Goal: Task Accomplishment & Management: Manage account settings

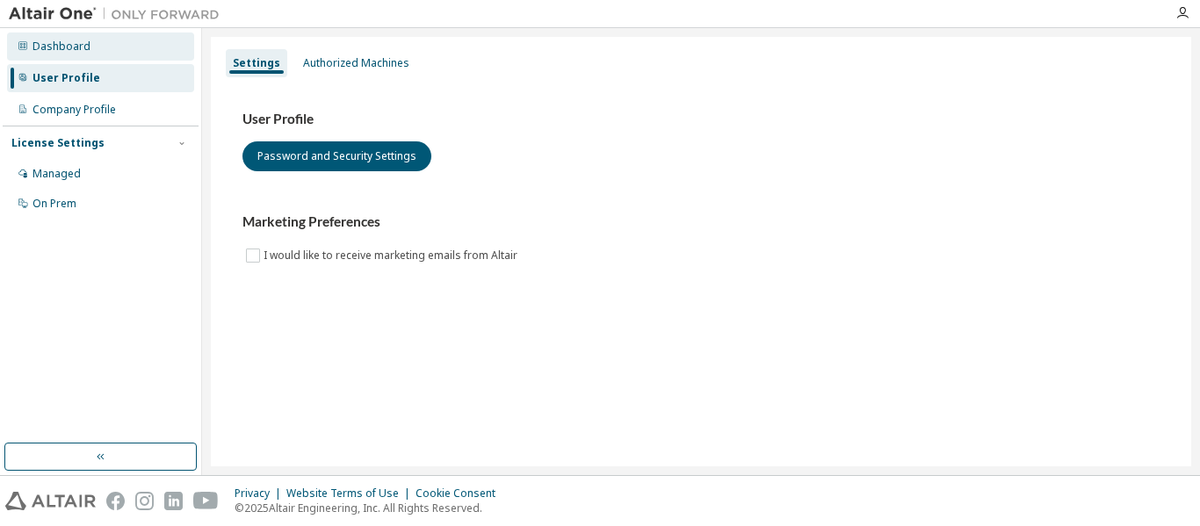
click at [72, 48] on div "Dashboard" at bounding box center [62, 47] width 58 height 14
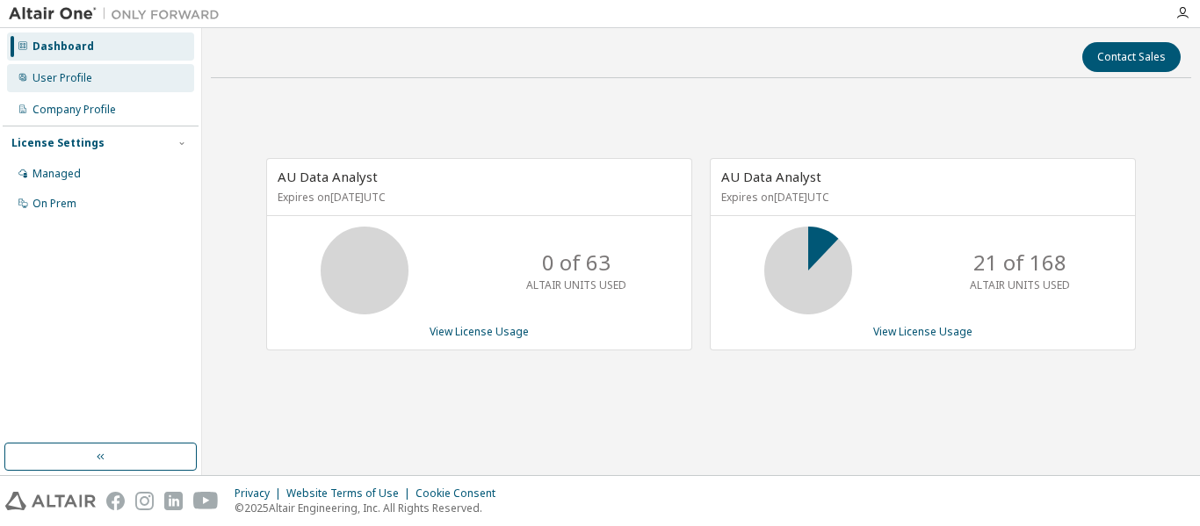
click at [70, 75] on div "User Profile" at bounding box center [63, 78] width 60 height 14
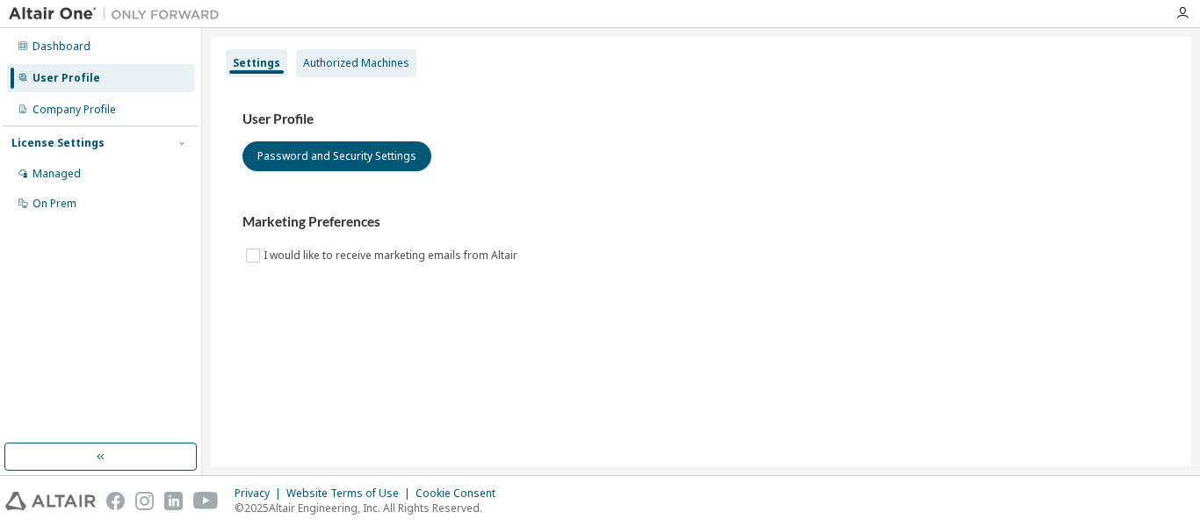
click at [376, 68] on div "Authorized Machines" at bounding box center [356, 63] width 106 height 14
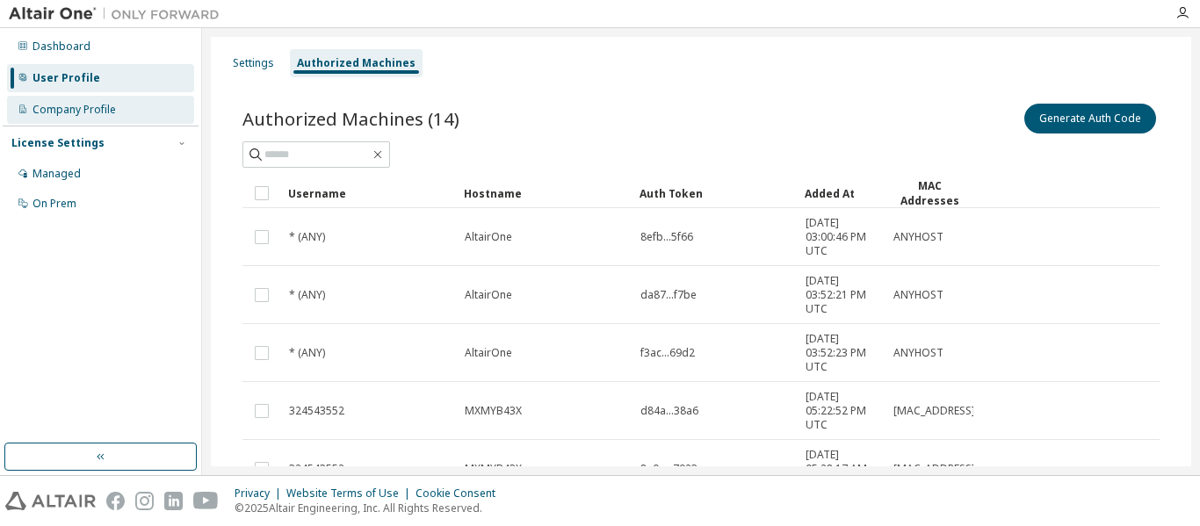
click at [70, 109] on div "Company Profile" at bounding box center [74, 110] width 83 height 14
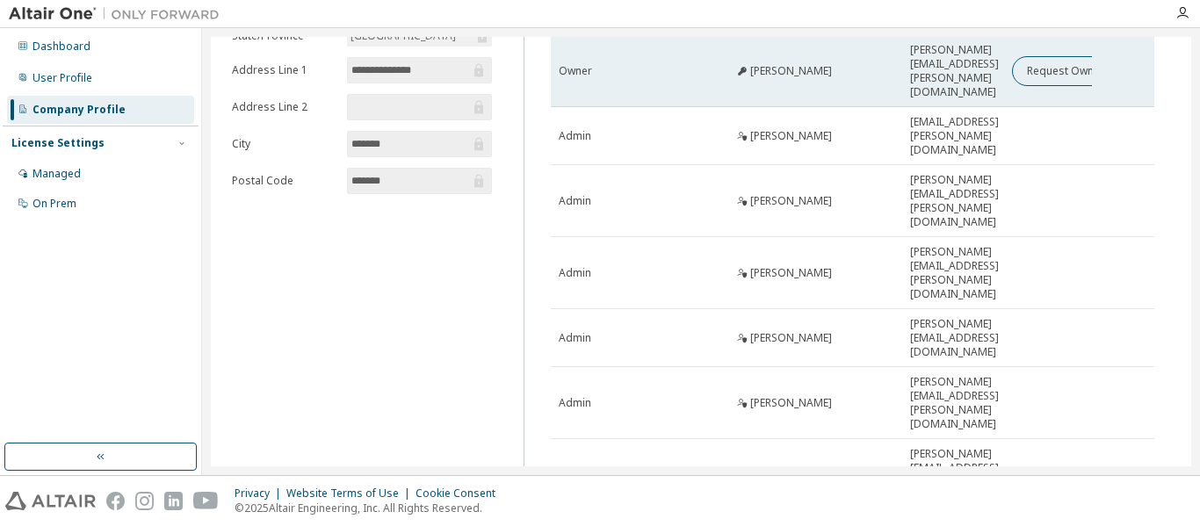
scroll to position [228, 0]
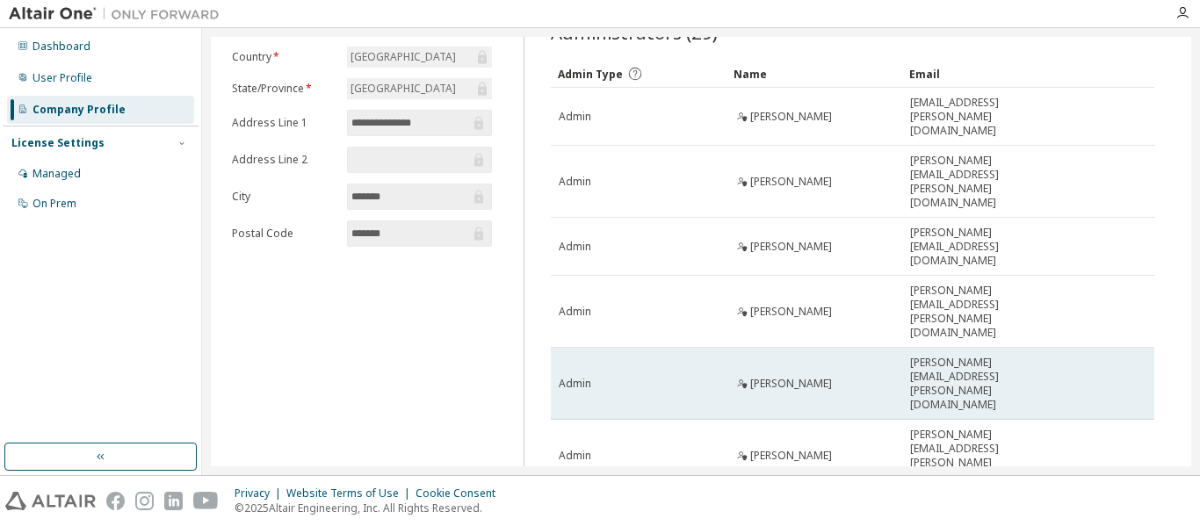
scroll to position [223, 0]
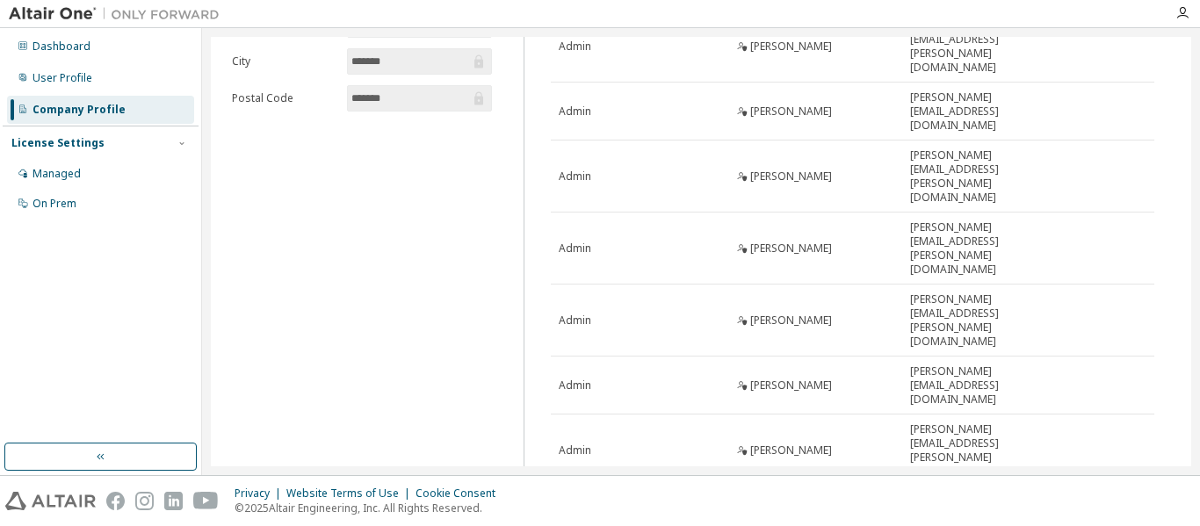
type input "*"
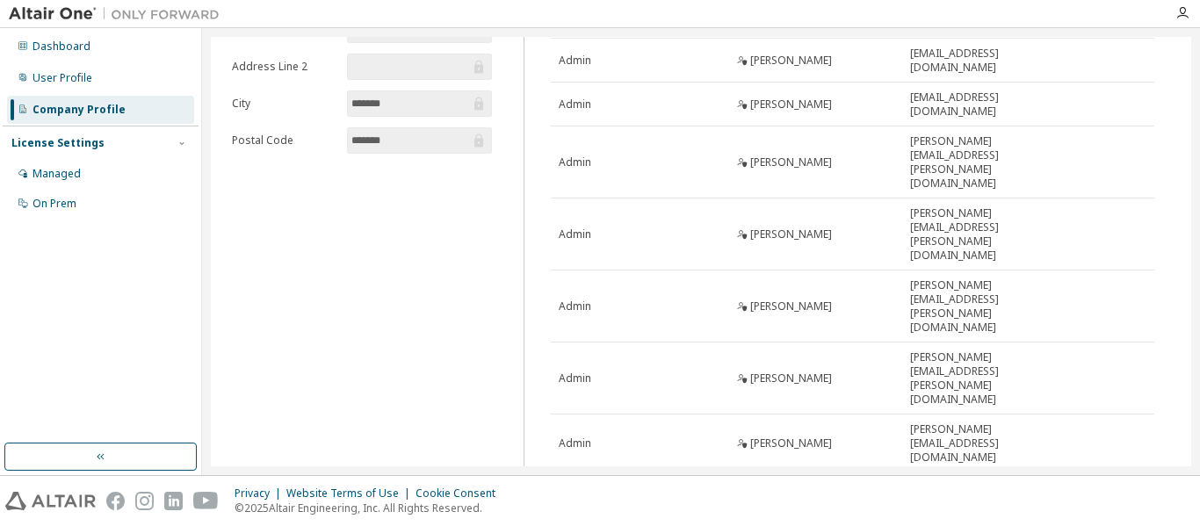
scroll to position [0, 0]
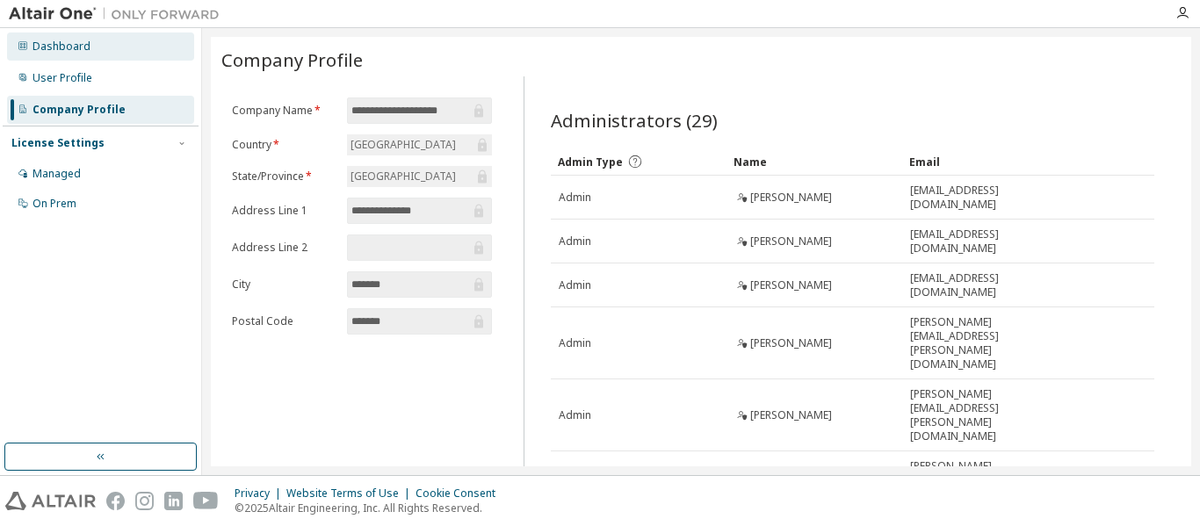
click at [70, 45] on div "Dashboard" at bounding box center [62, 47] width 58 height 14
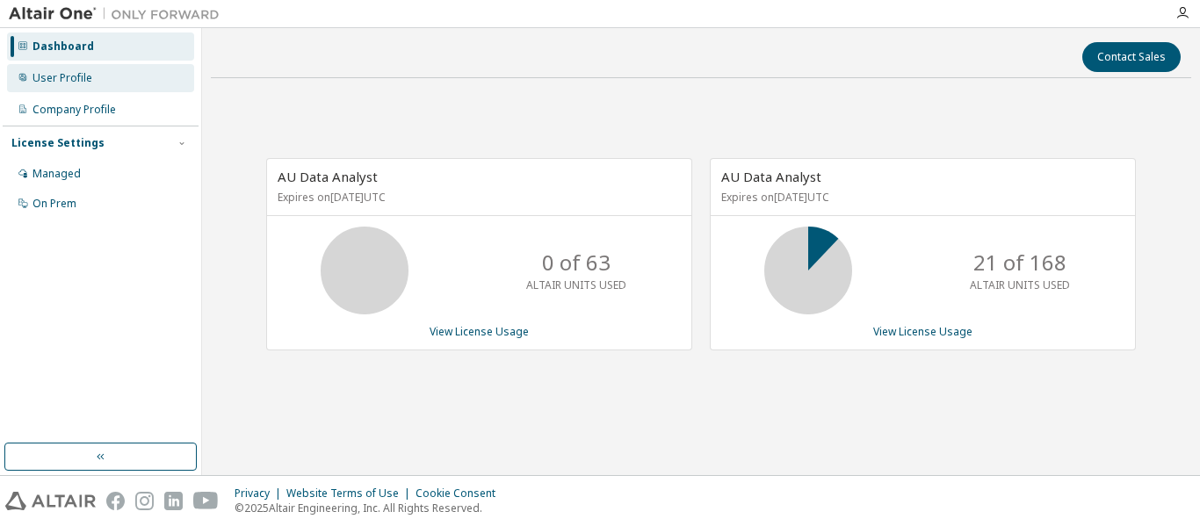
click at [55, 82] on div "User Profile" at bounding box center [63, 78] width 60 height 14
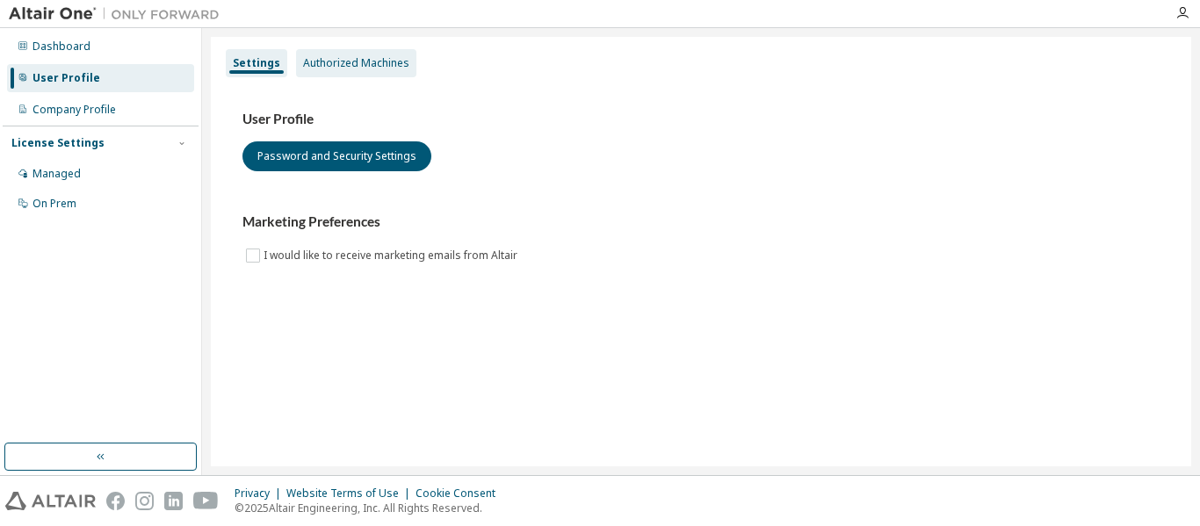
click at [359, 61] on div "Authorized Machines" at bounding box center [356, 63] width 106 height 14
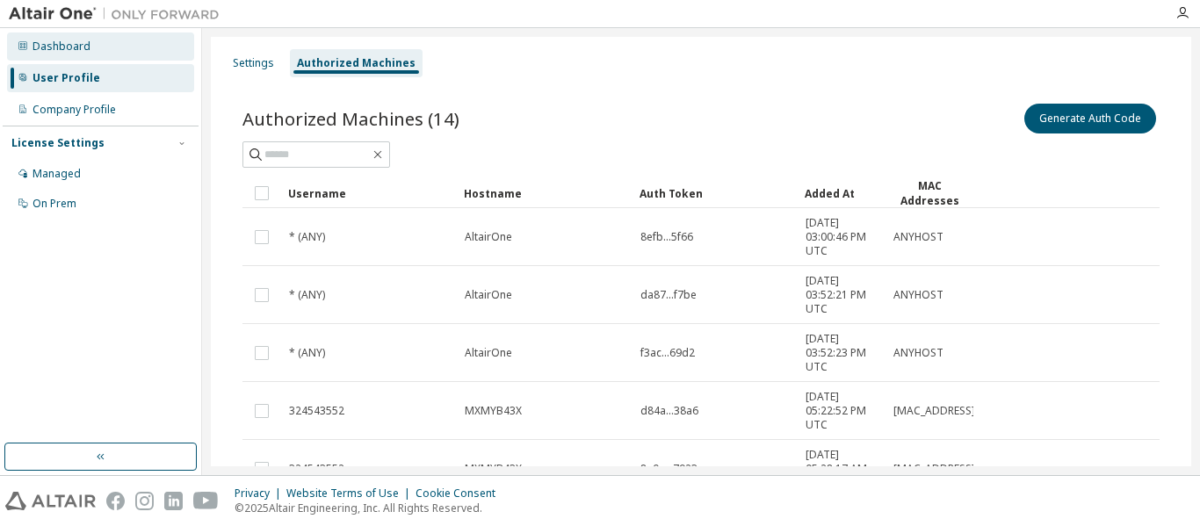
click at [55, 45] on div "Dashboard" at bounding box center [62, 47] width 58 height 14
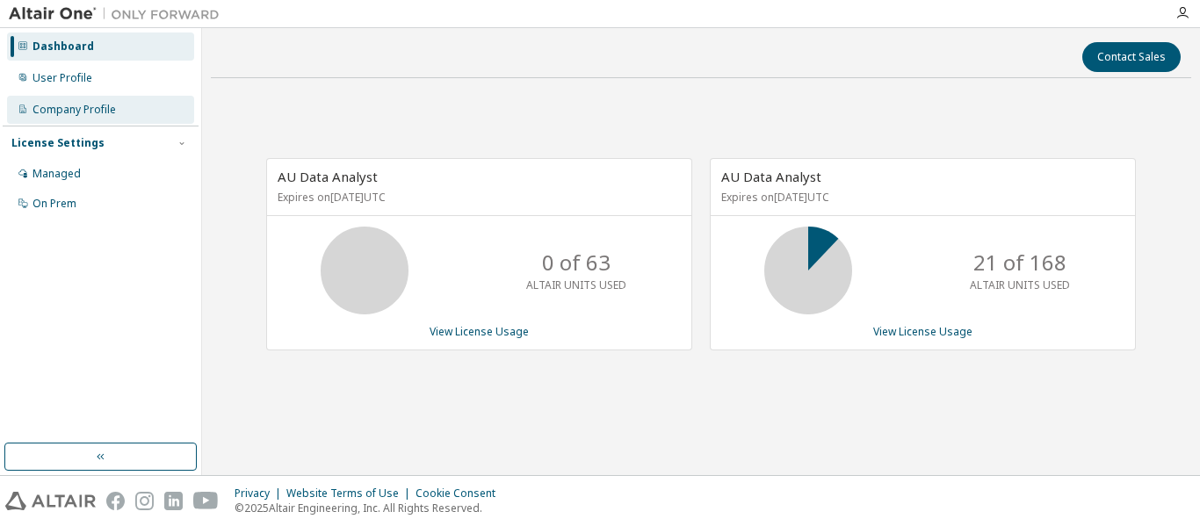
click at [82, 105] on div "Company Profile" at bounding box center [74, 110] width 83 height 14
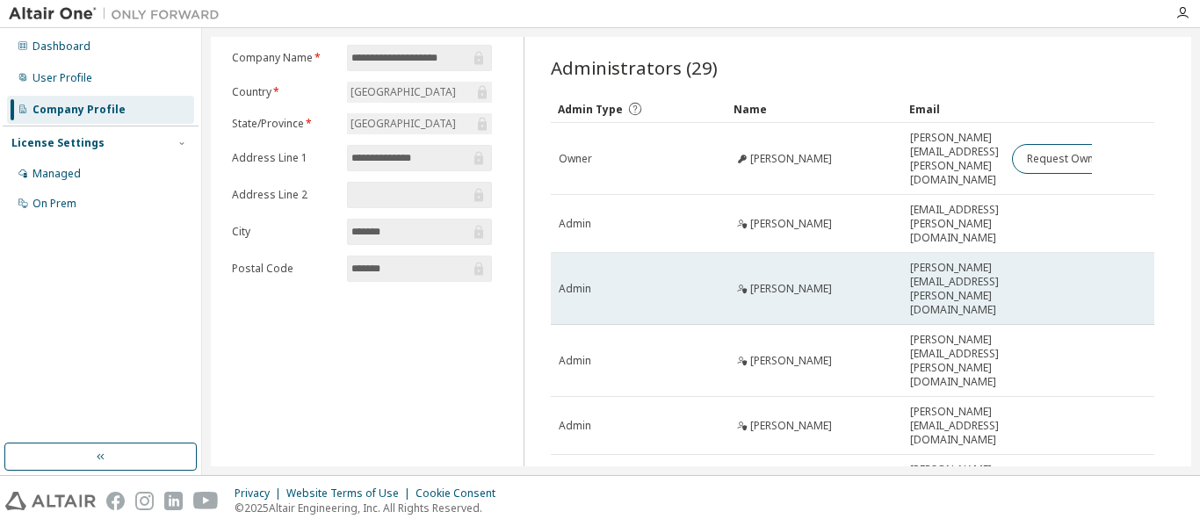
scroll to position [228, 0]
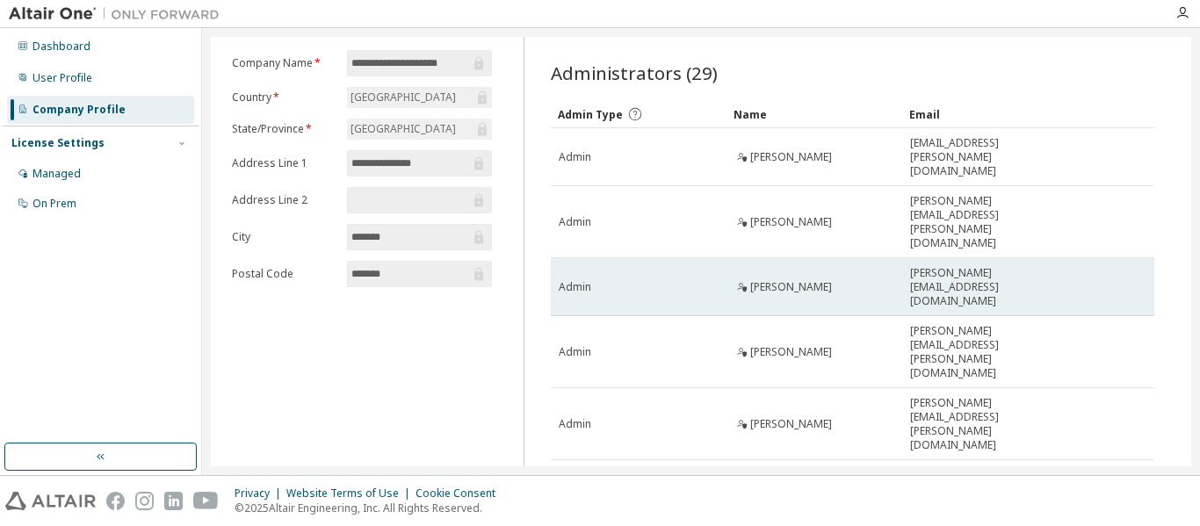
scroll to position [223, 0]
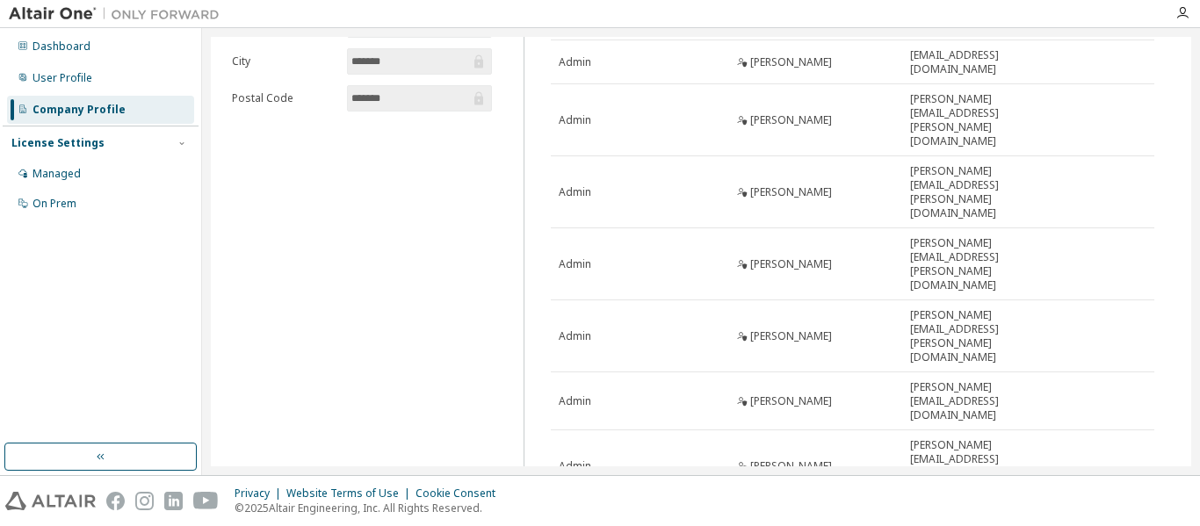
type input "*"
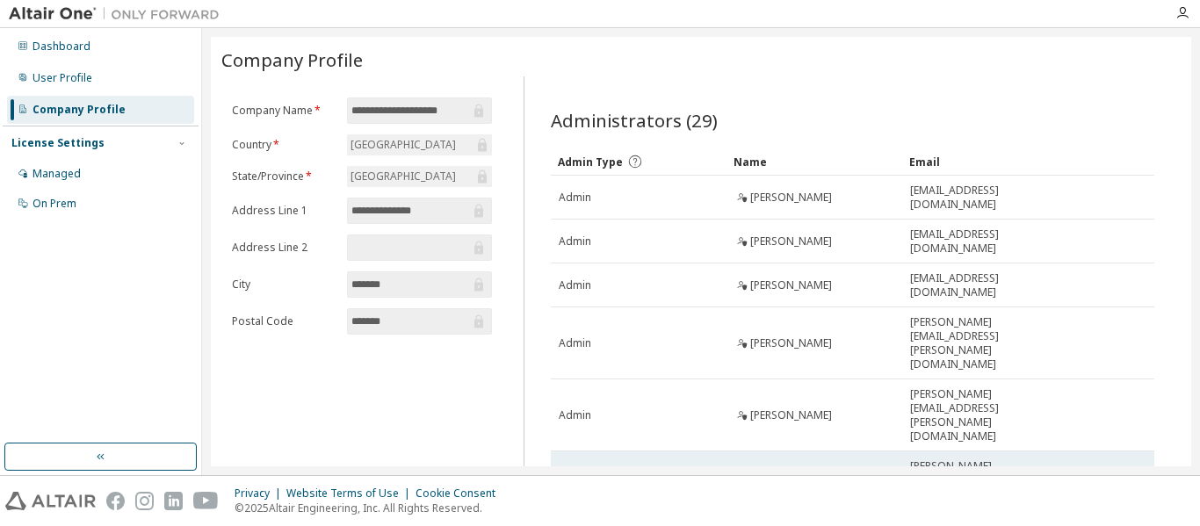
scroll to position [181, 0]
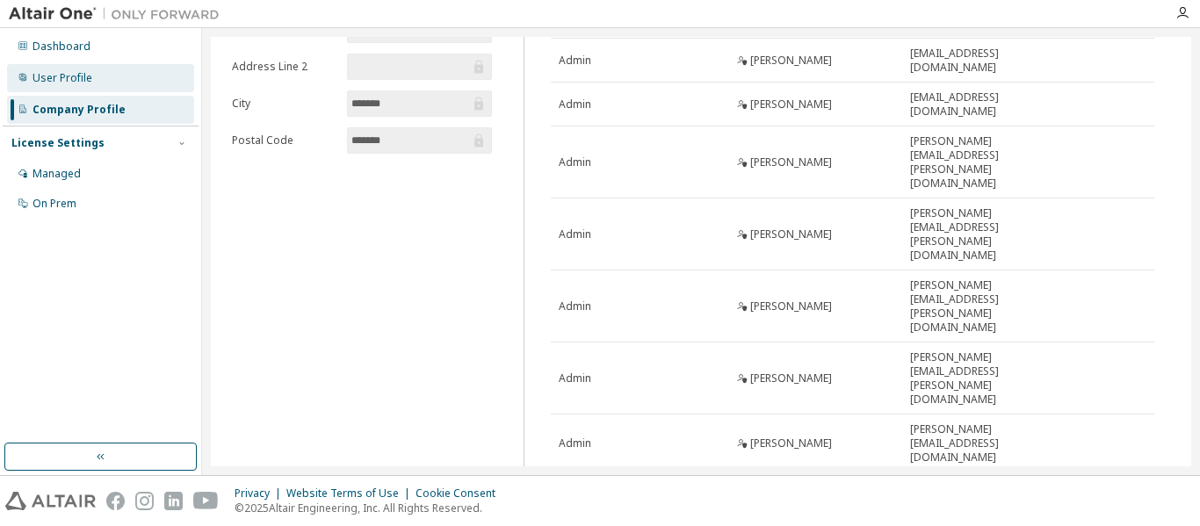
click at [72, 77] on div "User Profile" at bounding box center [63, 78] width 60 height 14
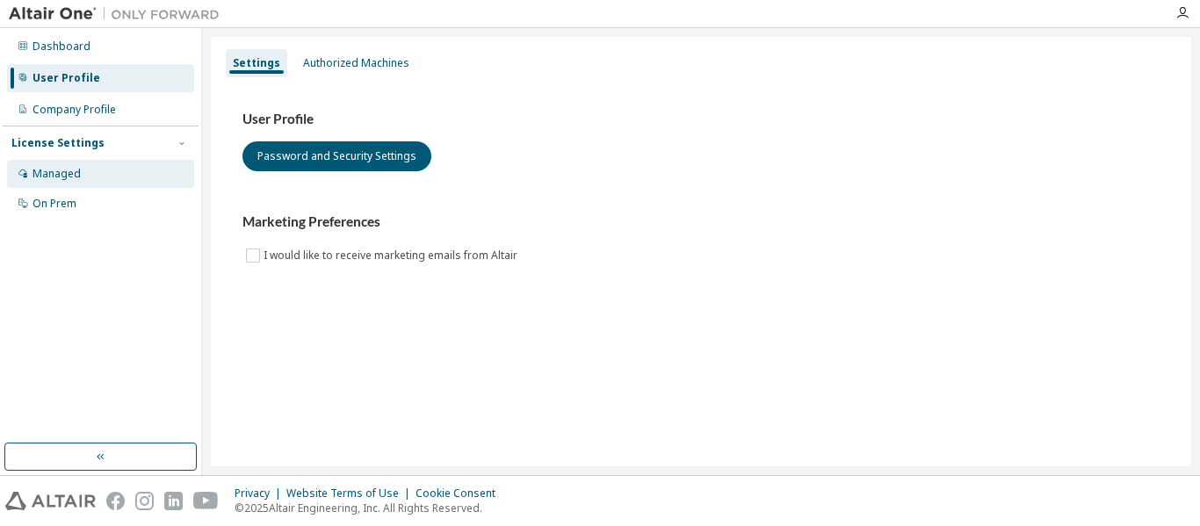
click at [56, 179] on div "Managed" at bounding box center [57, 174] width 48 height 14
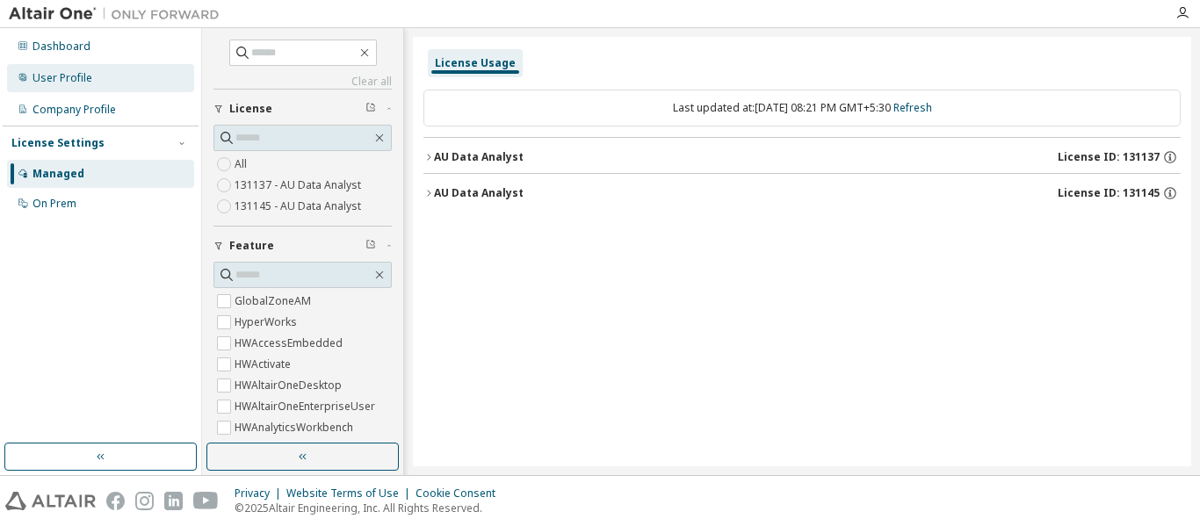
click at [63, 74] on div "User Profile" at bounding box center [63, 78] width 60 height 14
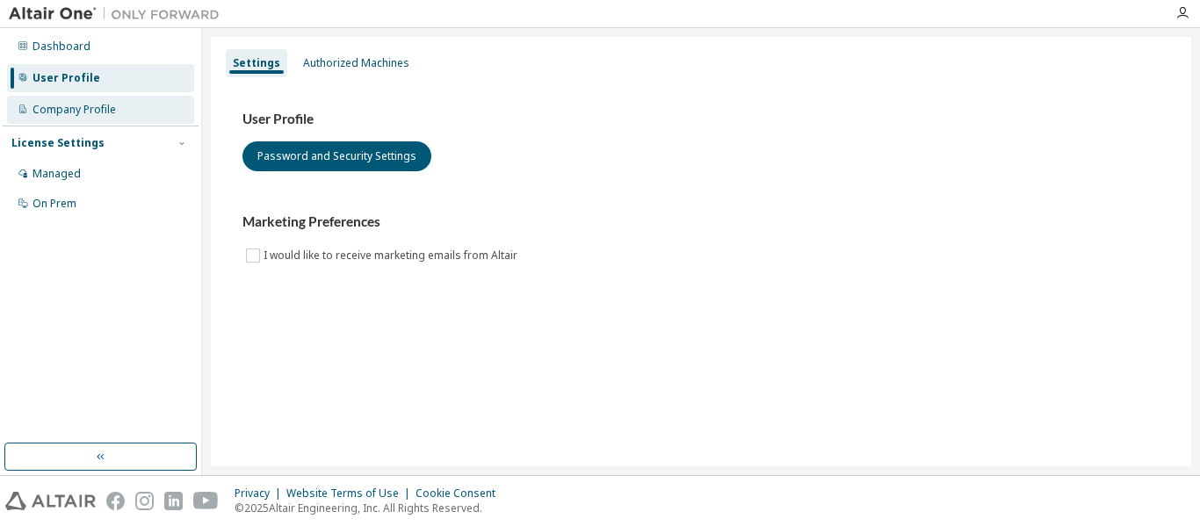
click at [69, 105] on div "Company Profile" at bounding box center [74, 110] width 83 height 14
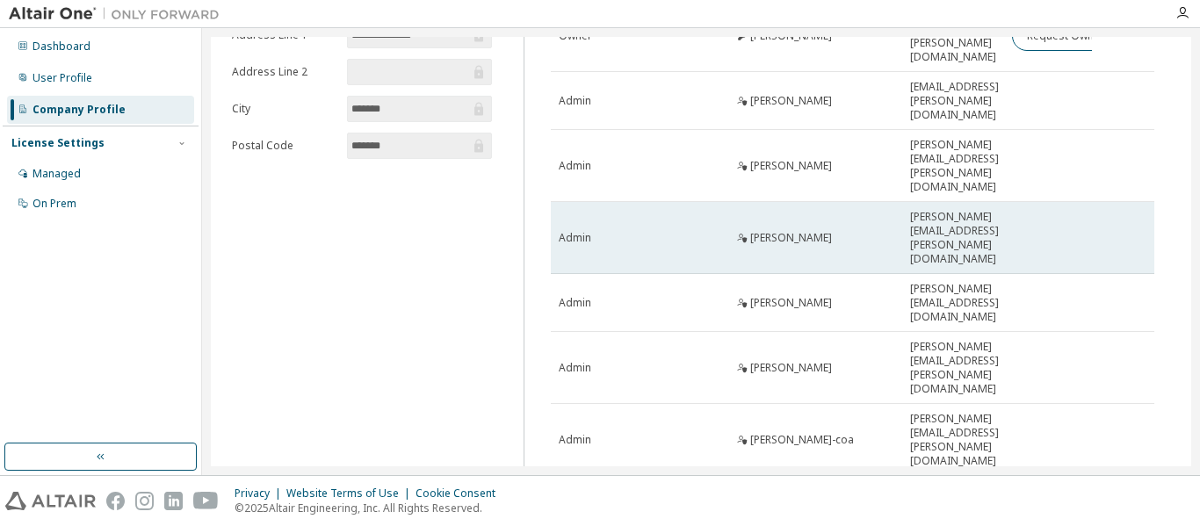
scroll to position [228, 0]
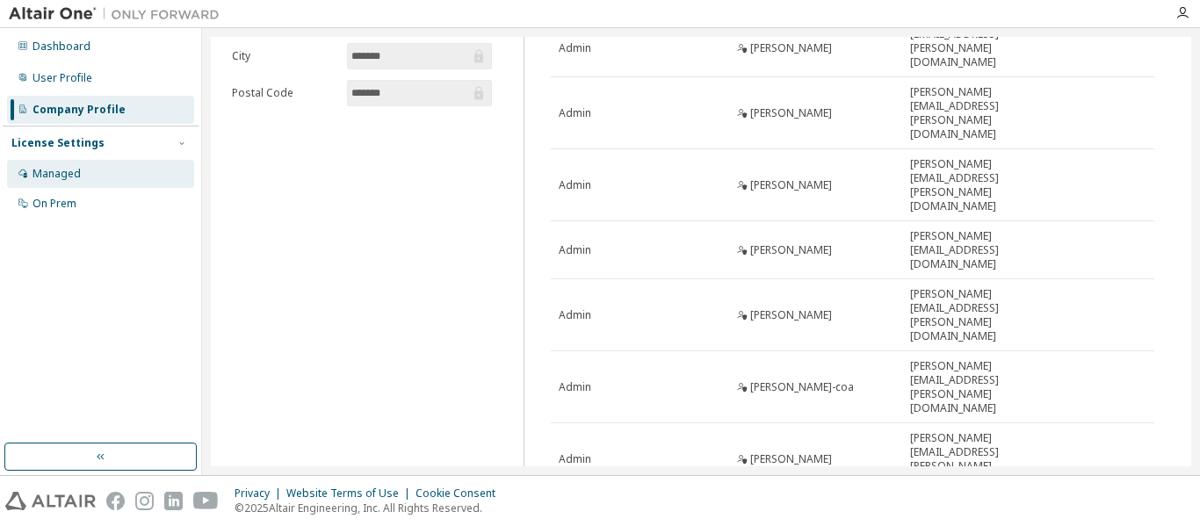
click at [44, 172] on div "Managed" at bounding box center [57, 174] width 48 height 14
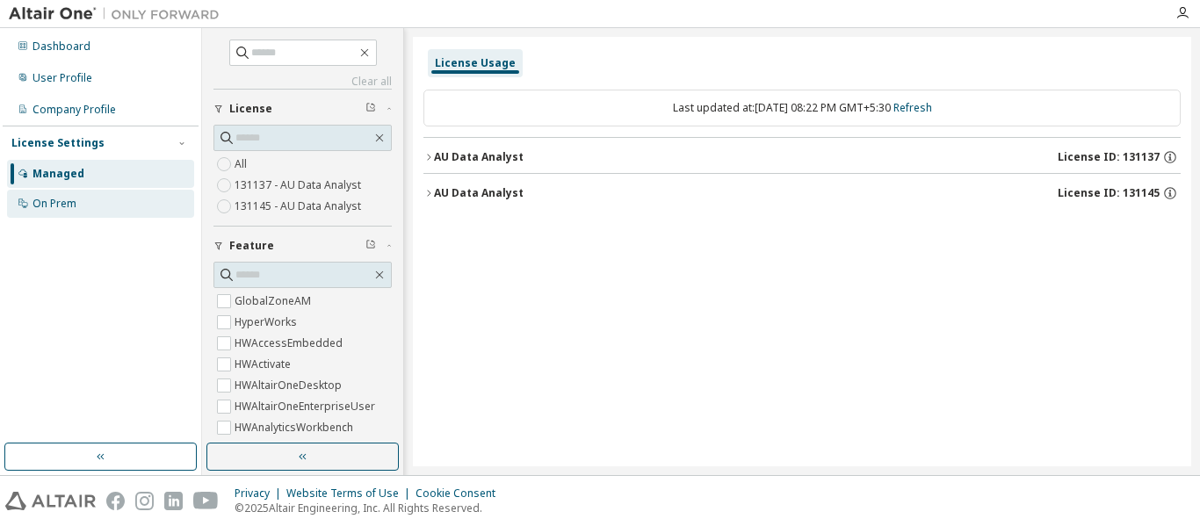
click at [33, 203] on div "On Prem" at bounding box center [55, 204] width 44 height 14
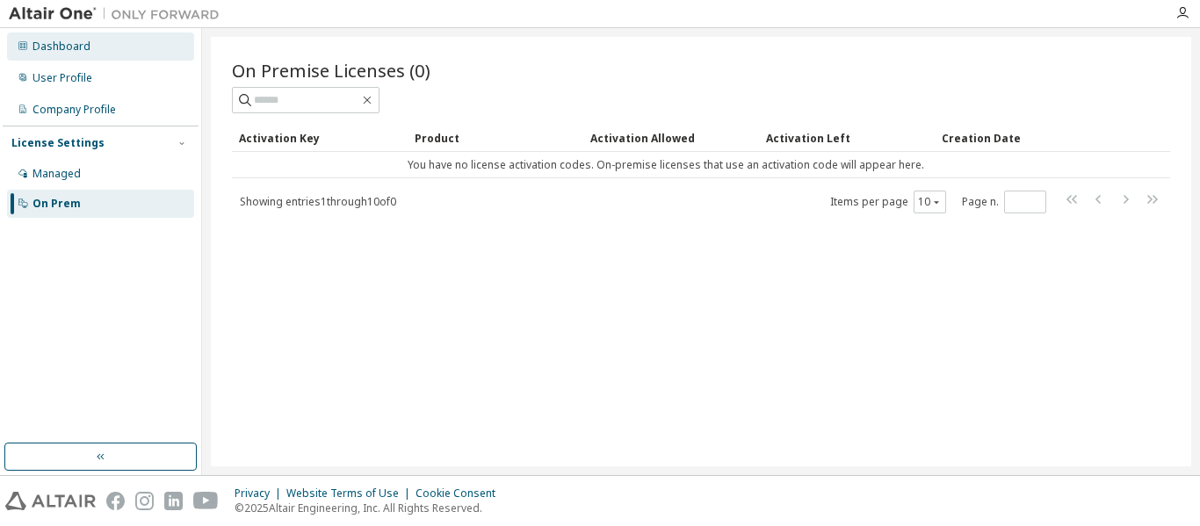
click at [60, 46] on div "Dashboard" at bounding box center [62, 47] width 58 height 14
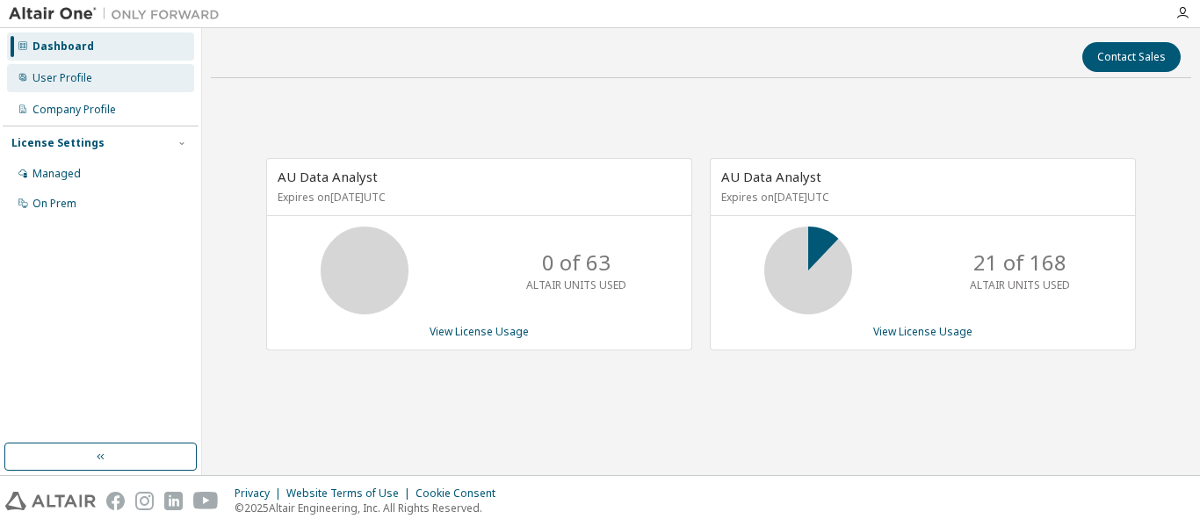
click at [47, 83] on div "User Profile" at bounding box center [63, 78] width 60 height 14
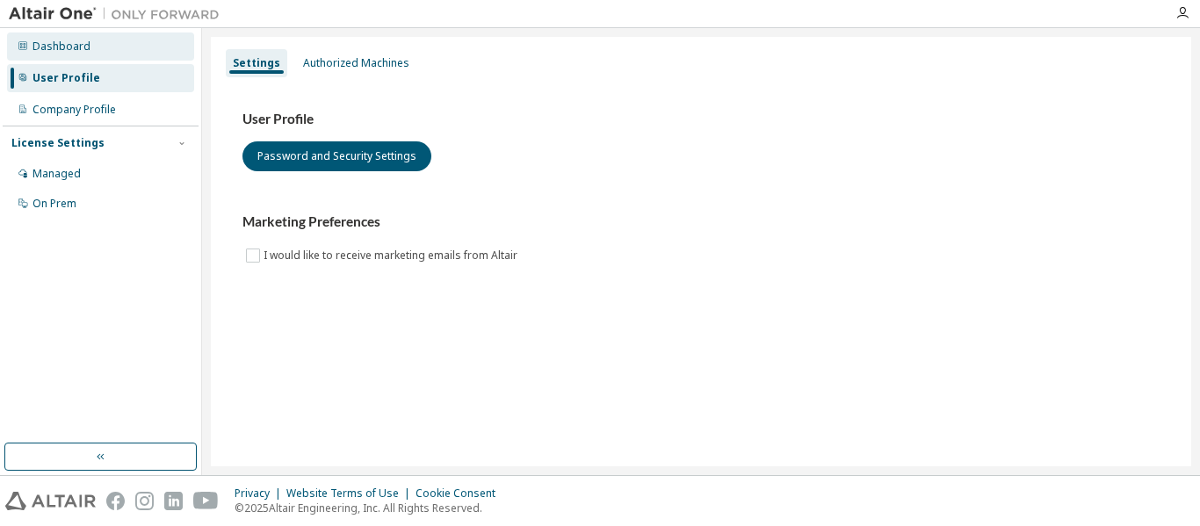
click at [82, 44] on div "Dashboard" at bounding box center [62, 47] width 58 height 14
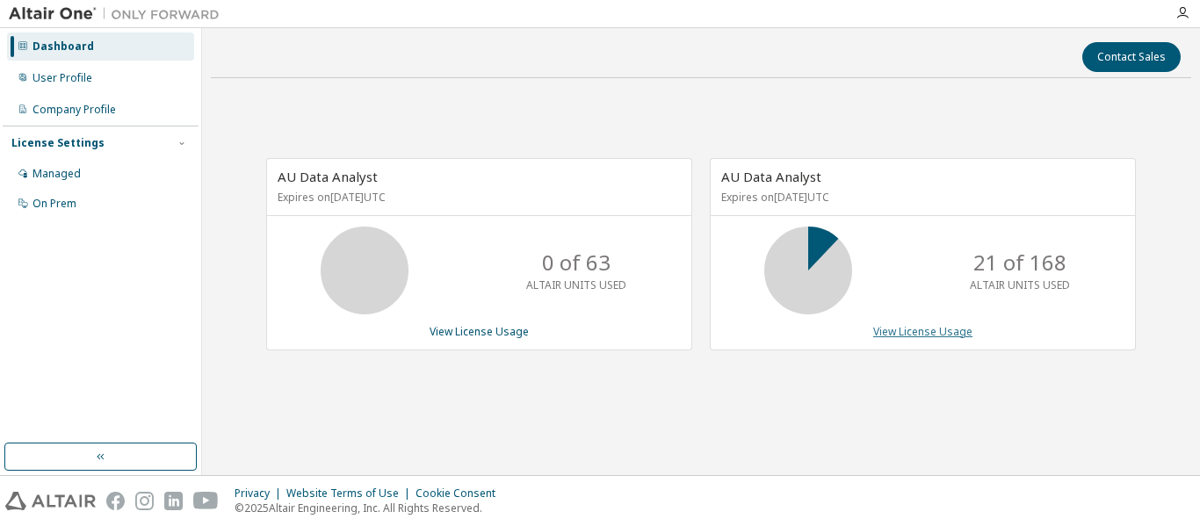
click at [915, 334] on link "View License Usage" at bounding box center [922, 331] width 99 height 15
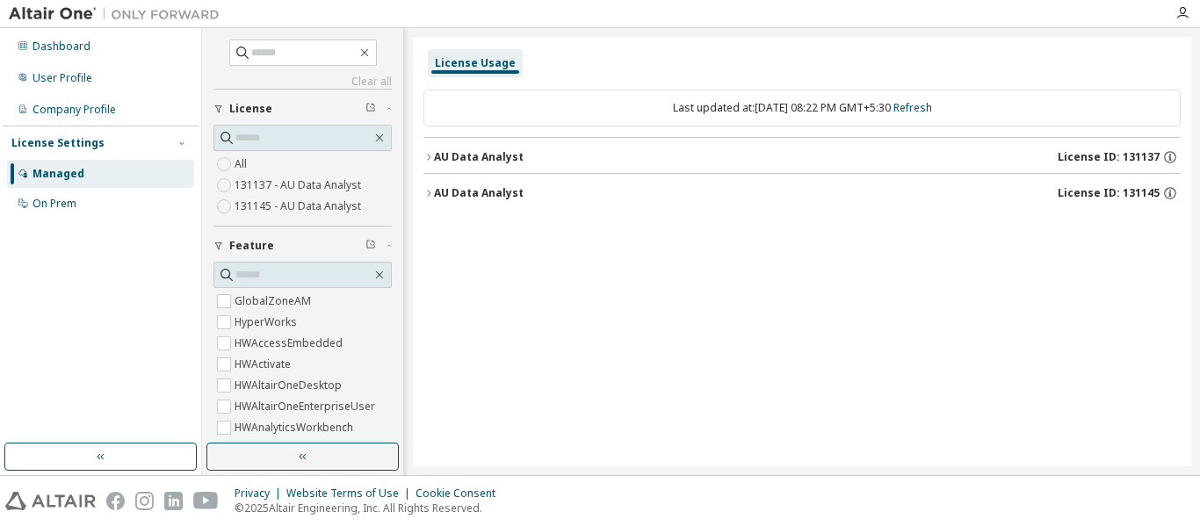
click at [456, 155] on div "AU Data Analyst" at bounding box center [479, 157] width 90 height 14
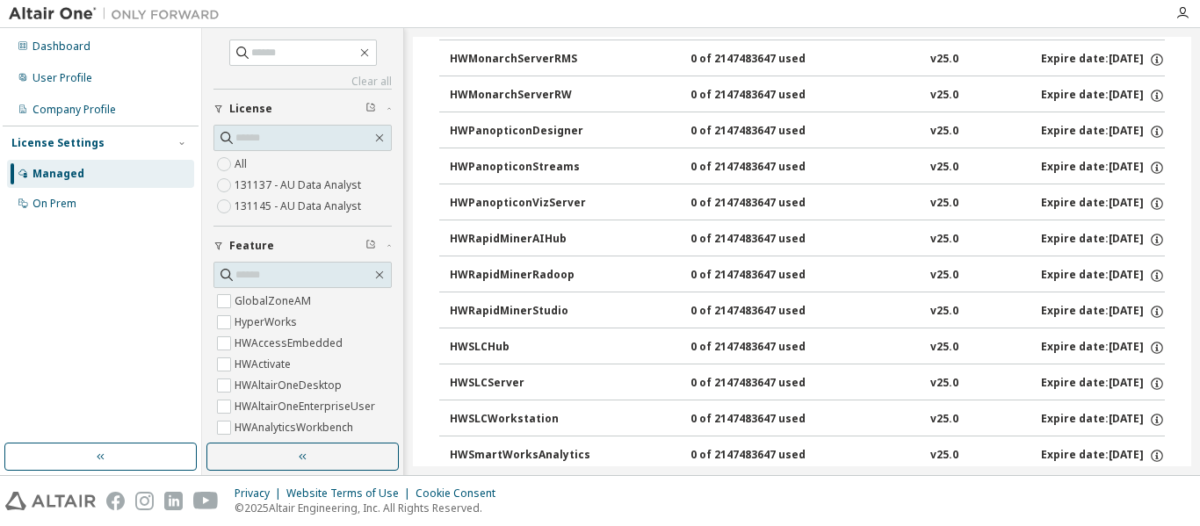
scroll to position [1395, 0]
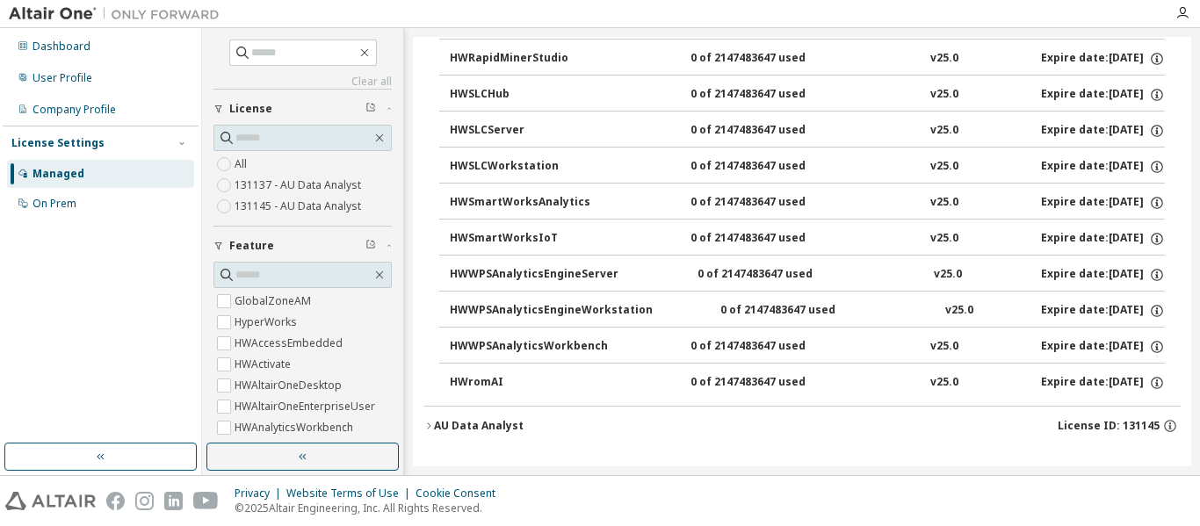
click at [473, 430] on div "AU Data Analyst" at bounding box center [479, 426] width 90 height 14
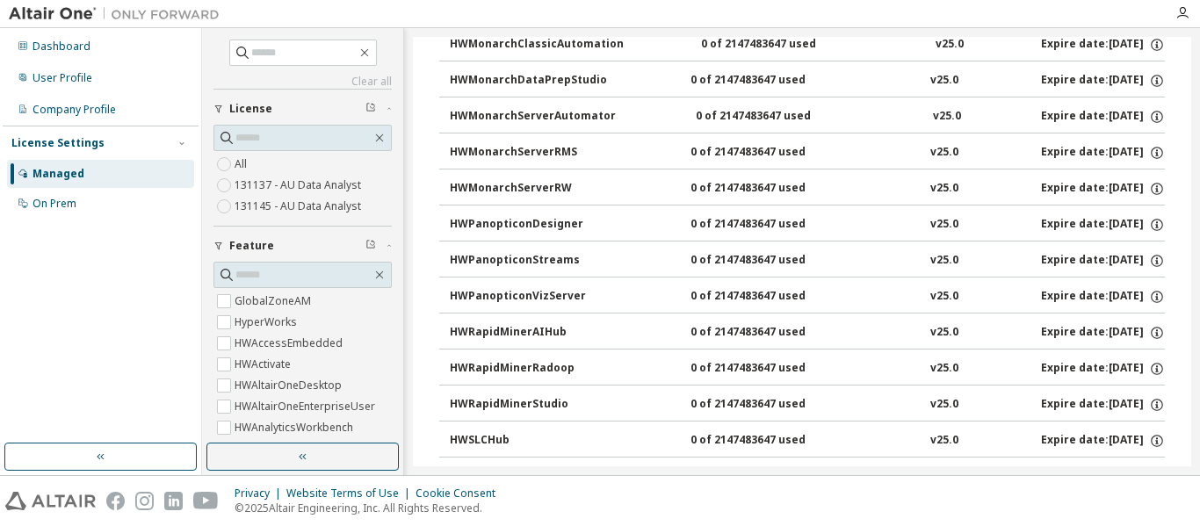
scroll to position [2625, 0]
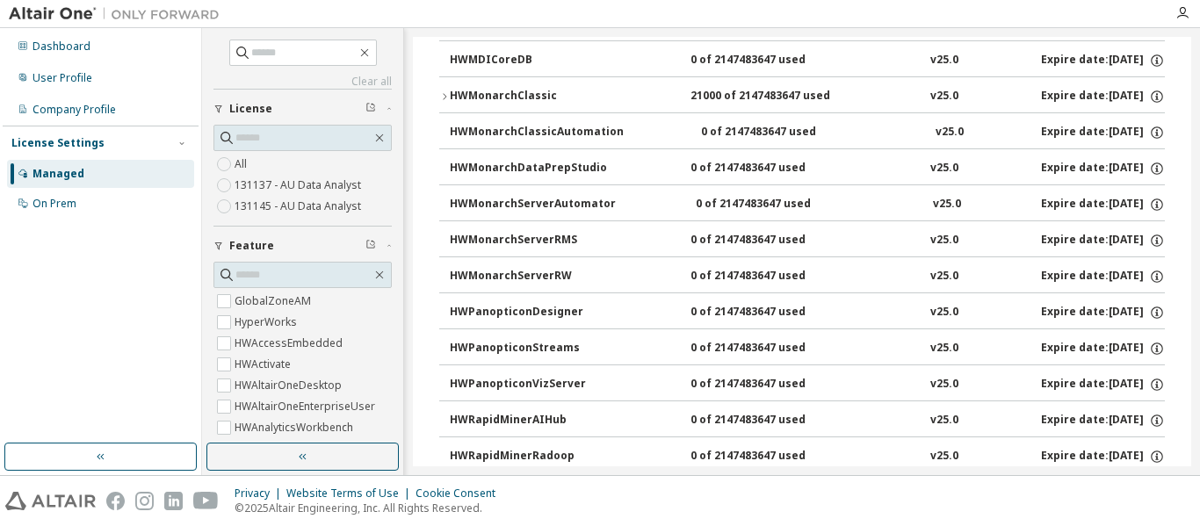
click at [449, 91] on icon "button" at bounding box center [444, 96] width 11 height 11
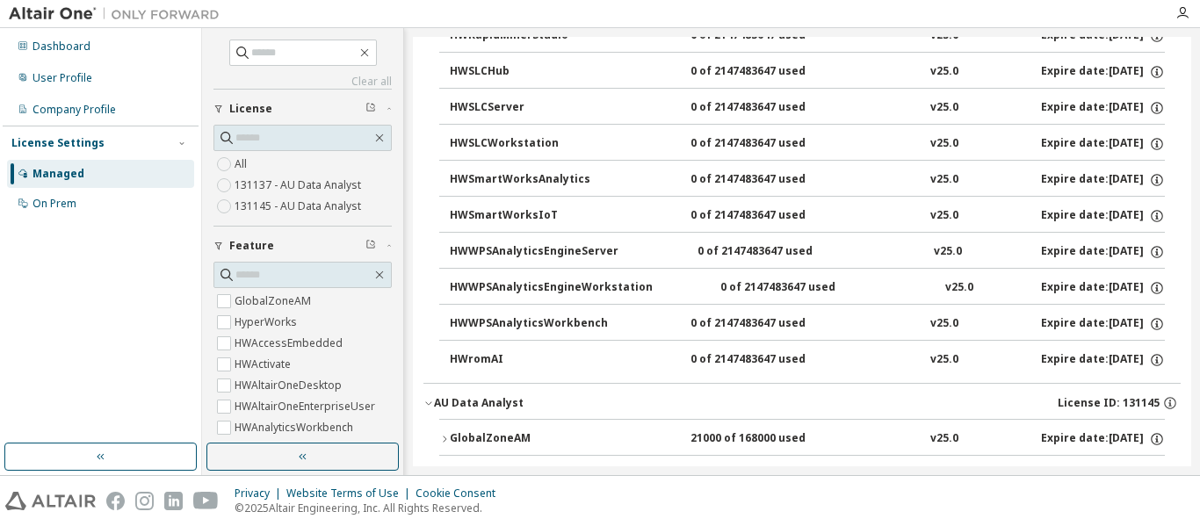
scroll to position [1594, 0]
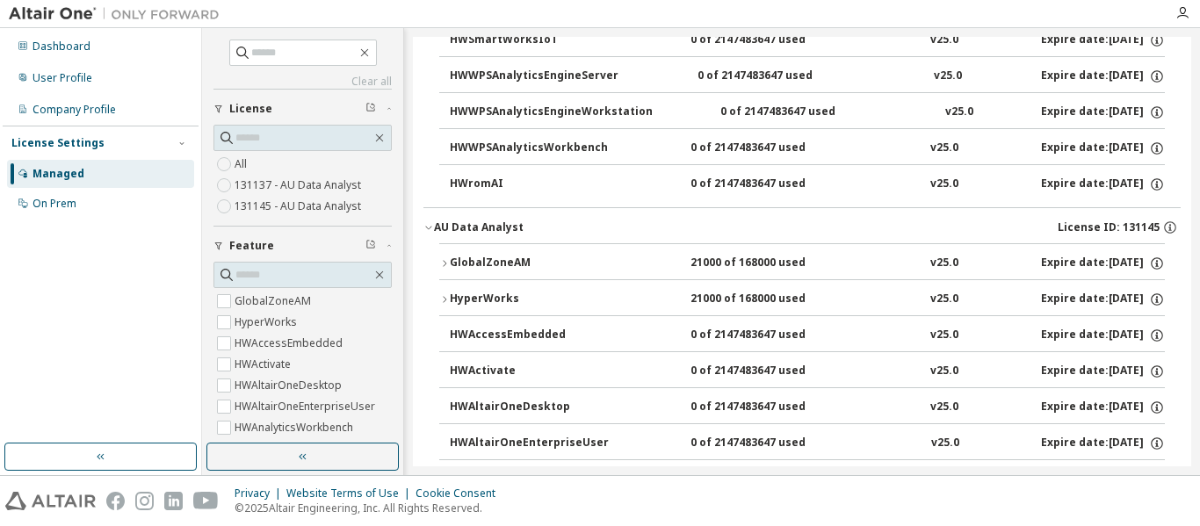
click at [446, 299] on icon "button" at bounding box center [444, 299] width 11 height 11
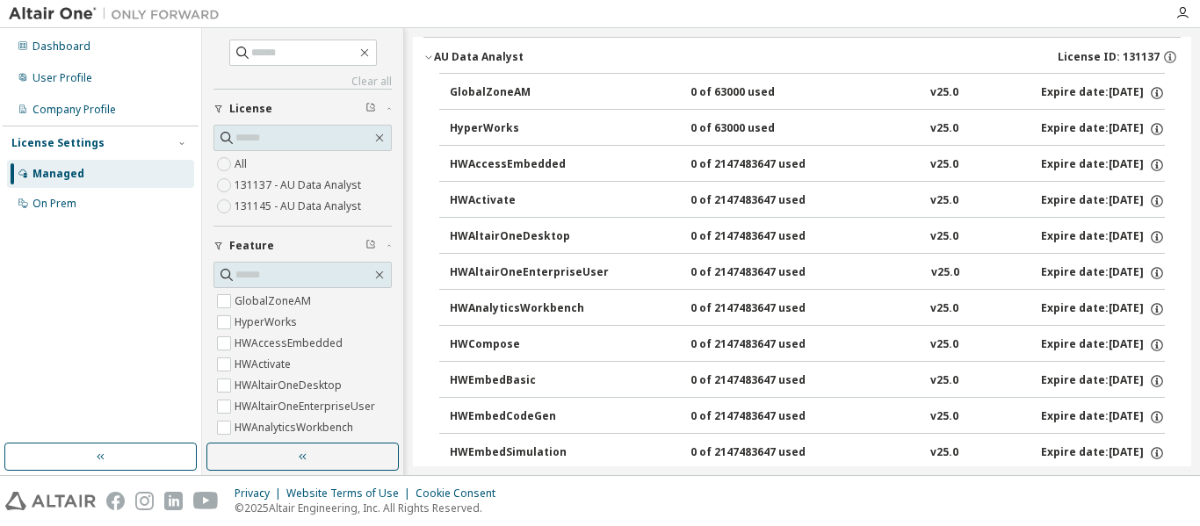
scroll to position [0, 0]
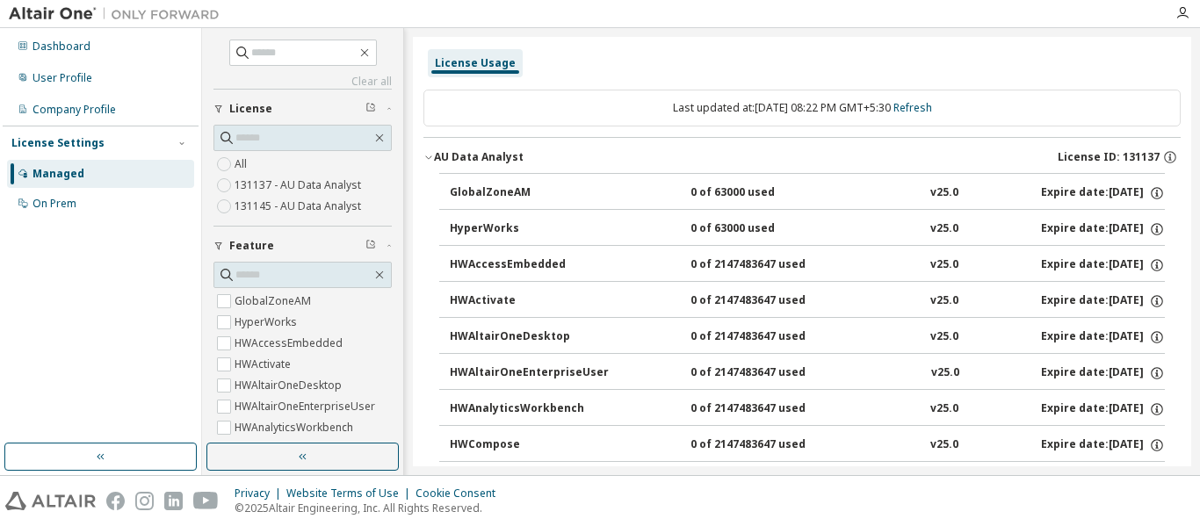
click at [47, 170] on div "Managed" at bounding box center [59, 174] width 52 height 14
click at [73, 46] on div "Dashboard" at bounding box center [62, 47] width 58 height 14
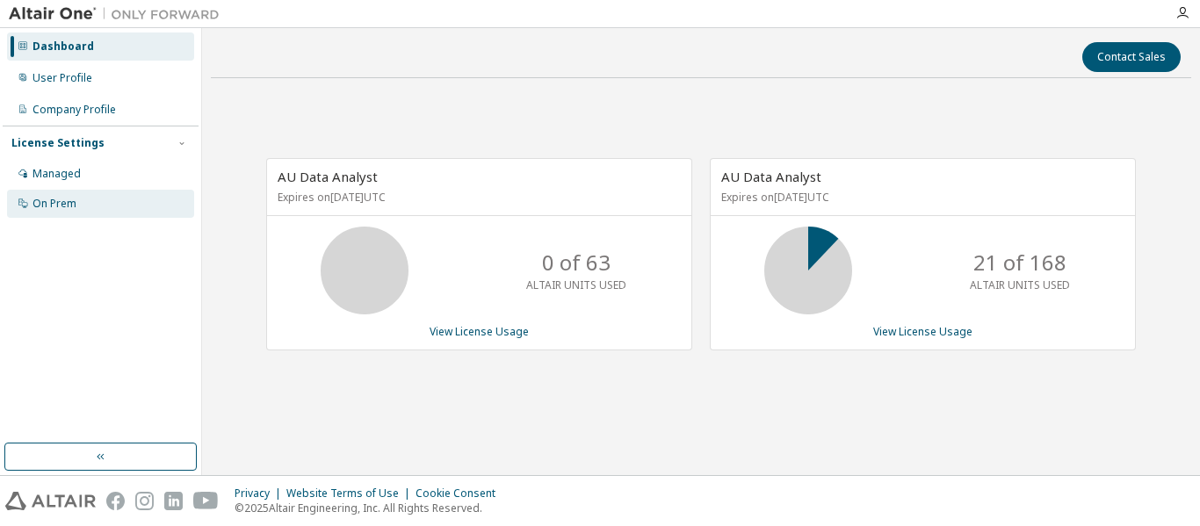
click at [49, 202] on div "On Prem" at bounding box center [55, 204] width 44 height 14
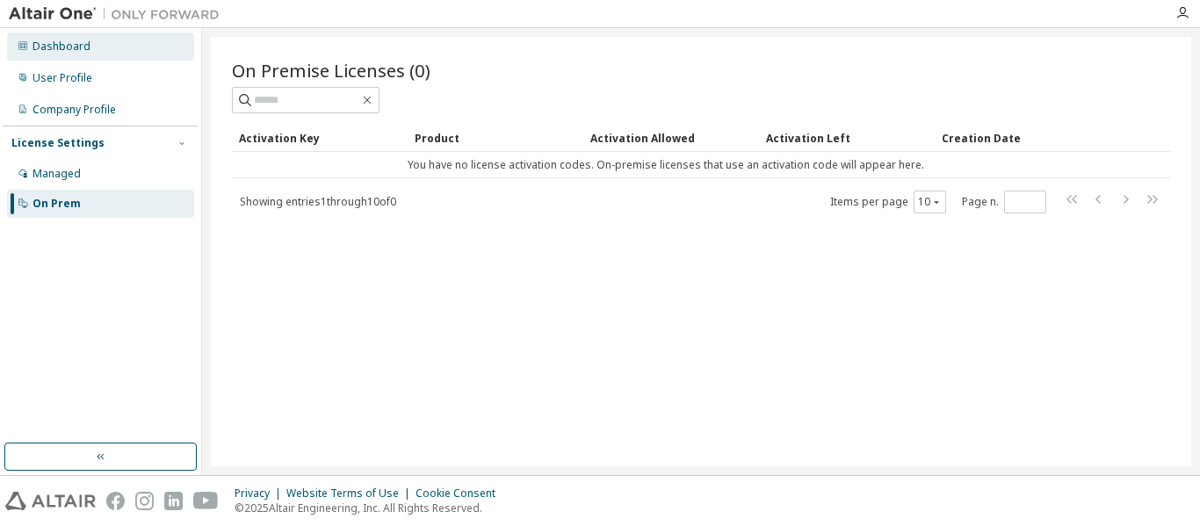
click at [67, 45] on div "Dashboard" at bounding box center [62, 47] width 58 height 14
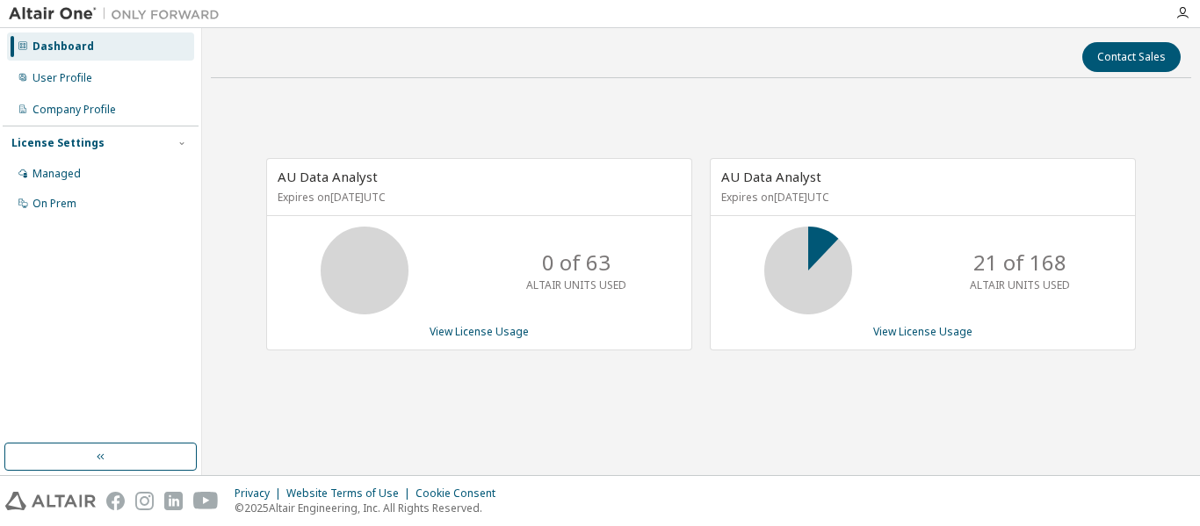
click at [973, 267] on div "21 of 168 ALTAIR UNITS USED" at bounding box center [1020, 271] width 141 height 88
click at [1067, 266] on div "21 of 168 ALTAIR UNITS USED" at bounding box center [1020, 271] width 141 height 88
click at [1069, 266] on div "21 of 168 ALTAIR UNITS USED" at bounding box center [1020, 271] width 141 height 88
drag, startPoint x: 983, startPoint y: 287, endPoint x: 1043, endPoint y: 288, distance: 59.7
click at [1038, 288] on p "ALTAIR UNITS USED" at bounding box center [1020, 285] width 100 height 15
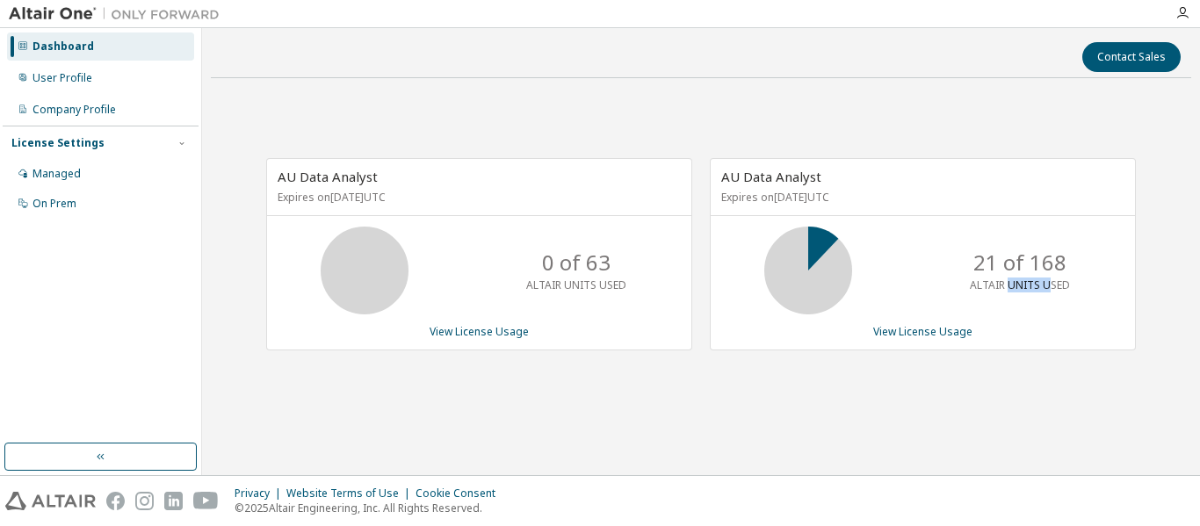
drag, startPoint x: 1068, startPoint y: 289, endPoint x: 1012, endPoint y: 288, distance: 56.2
click at [1012, 288] on p "ALTAIR UNITS USED" at bounding box center [1020, 285] width 100 height 15
click at [69, 77] on div "User Profile" at bounding box center [63, 78] width 60 height 14
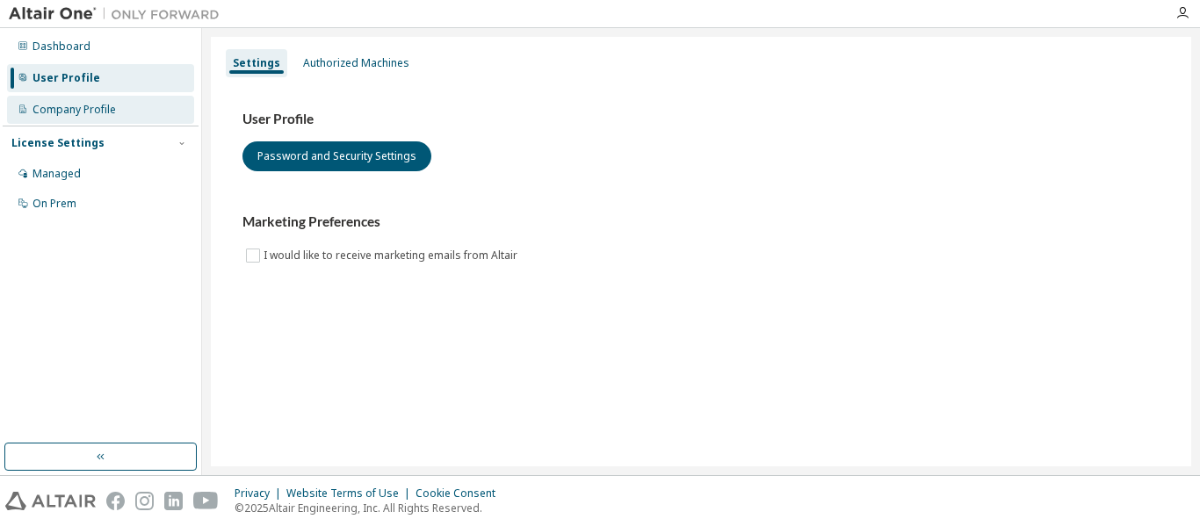
click at [73, 111] on div "Company Profile" at bounding box center [74, 110] width 83 height 14
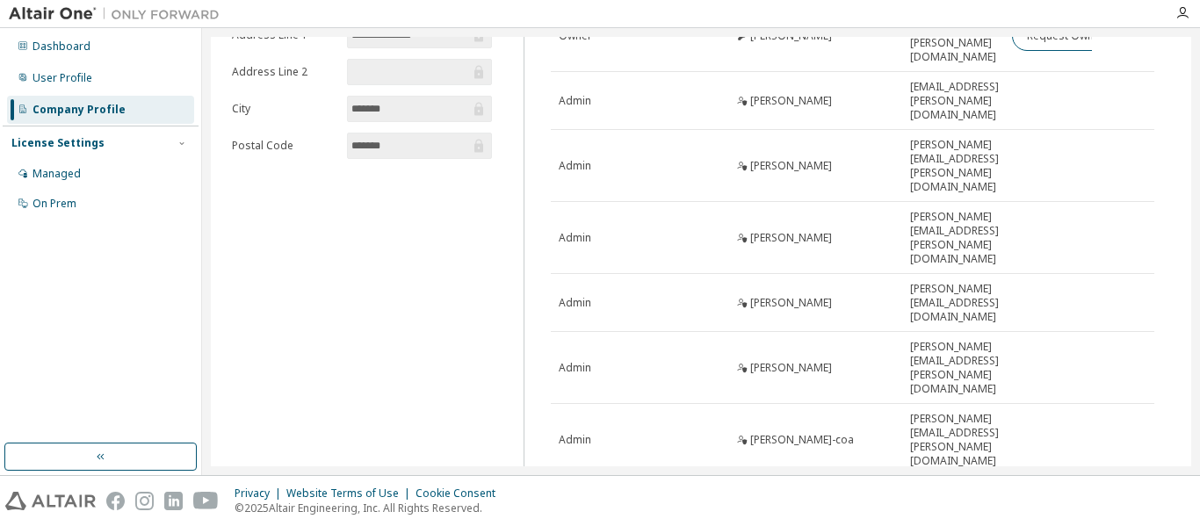
scroll to position [228, 0]
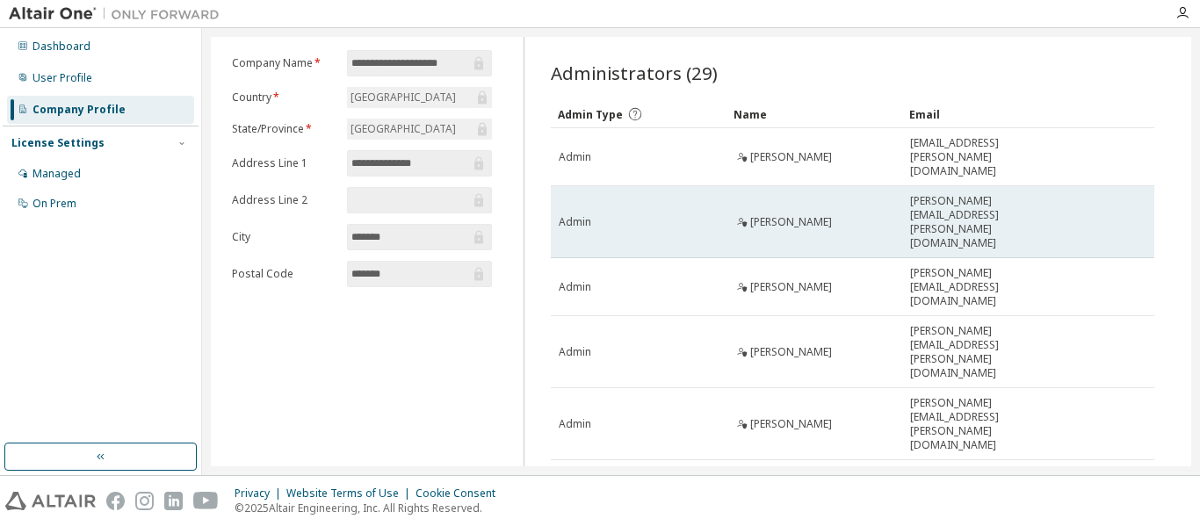
scroll to position [223, 0]
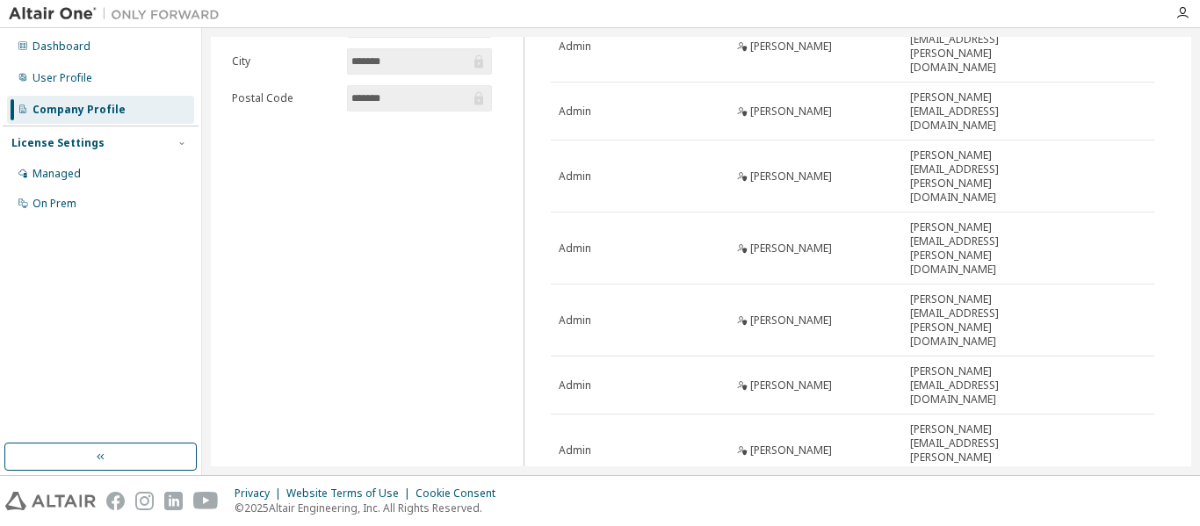
type input "*"
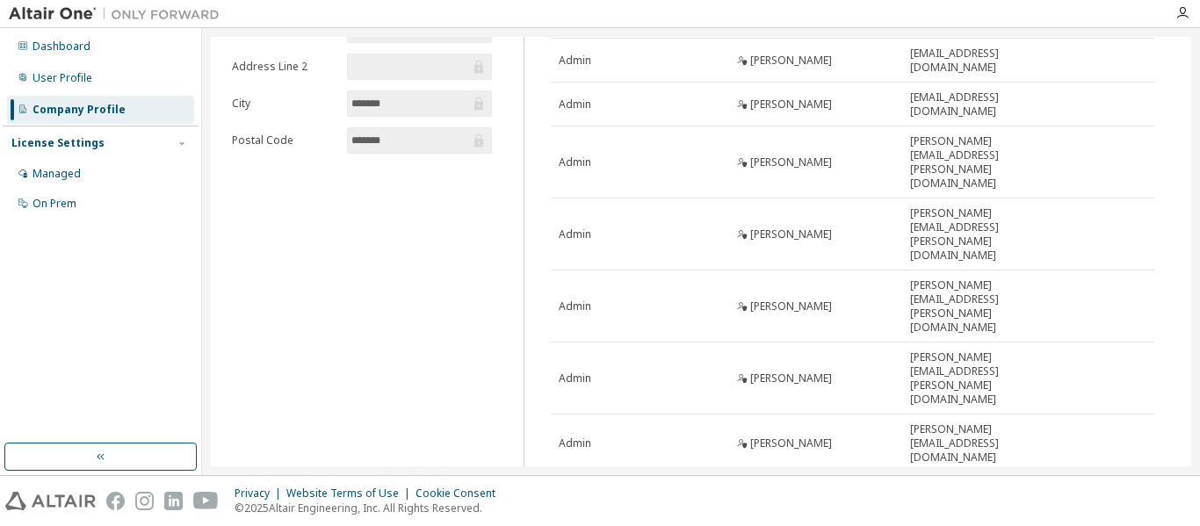
scroll to position [0, 0]
